Goal: Task Accomplishment & Management: Use online tool/utility

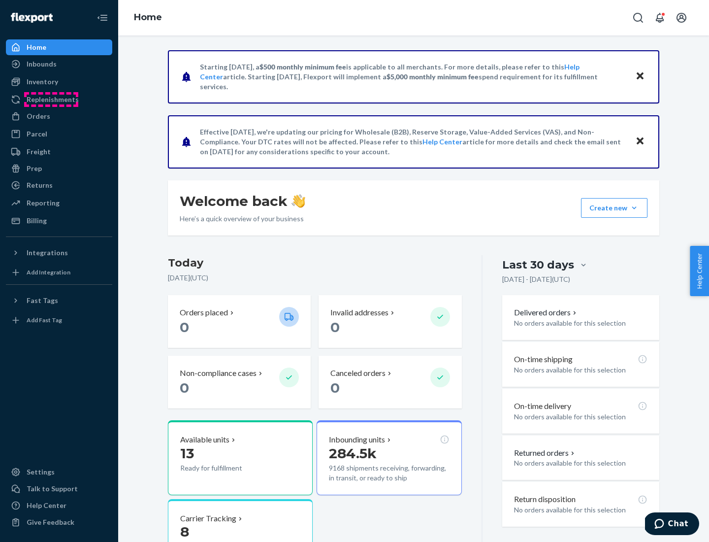
click at [51, 100] on div "Replenishments" at bounding box center [53, 100] width 52 height 10
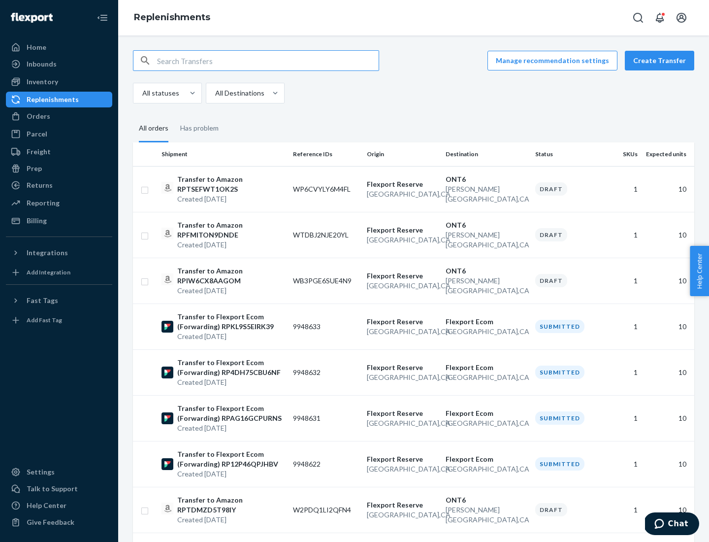
click at [662, 61] on button "Create Transfer" at bounding box center [659, 61] width 69 height 20
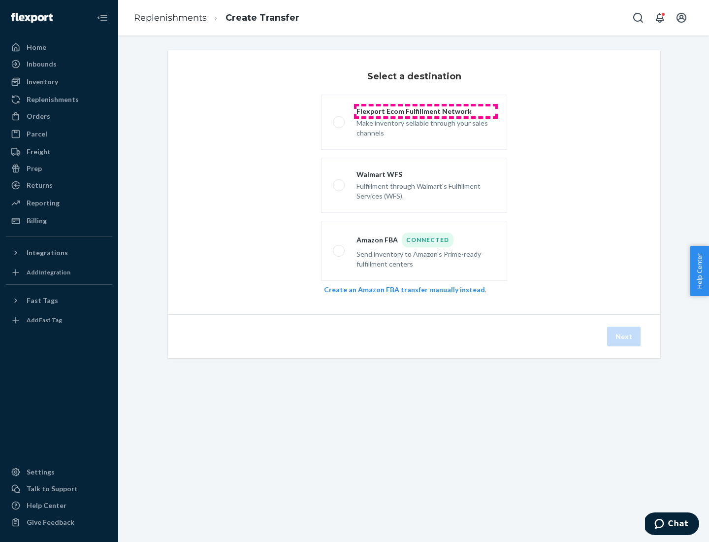
click at [426, 111] on div "Flexport Ecom Fulfillment Network" at bounding box center [426, 111] width 139 height 10
click at [339, 119] on input "Flexport Ecom Fulfillment Network Make inventory sellable through your sales ch…" at bounding box center [336, 122] width 6 height 6
radio input "true"
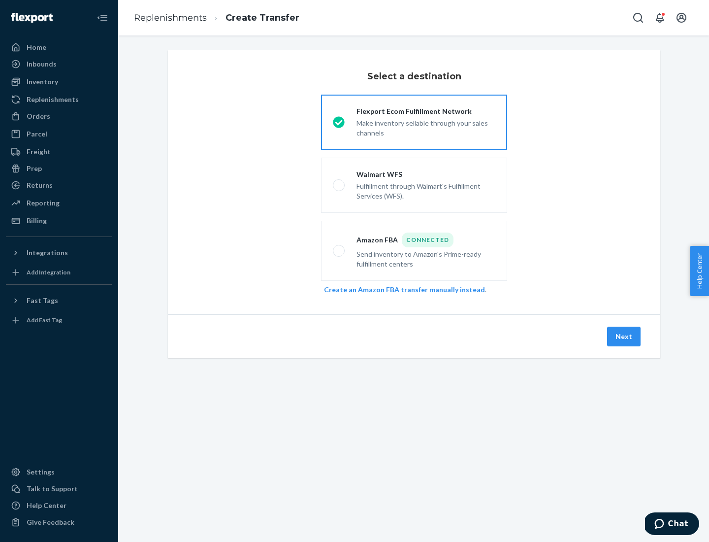
click at [625, 336] on button "Next" at bounding box center [624, 337] width 34 height 20
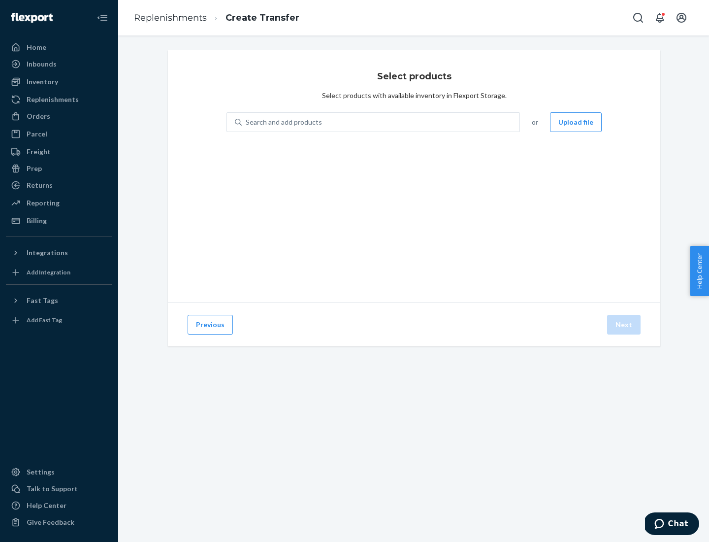
click at [577, 122] on button "Upload file" at bounding box center [576, 122] width 52 height 20
